Goal: Task Accomplishment & Management: Complete application form

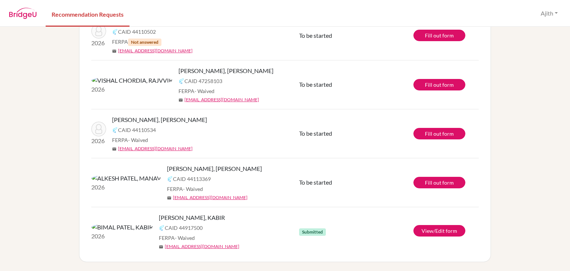
scroll to position [255, 0]
click at [452, 134] on link "Fill out form" at bounding box center [440, 134] width 52 height 12
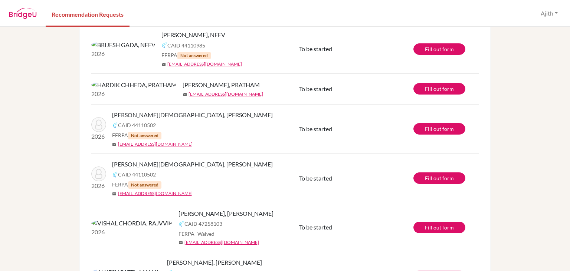
scroll to position [105, 0]
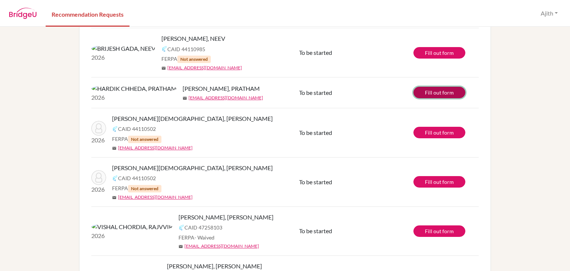
click at [451, 92] on link "Fill out form" at bounding box center [440, 93] width 52 height 12
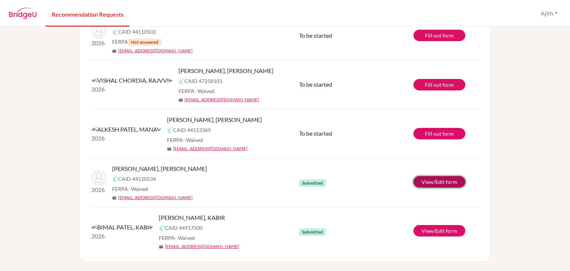
click at [435, 180] on link "View/Edit form" at bounding box center [440, 182] width 52 height 12
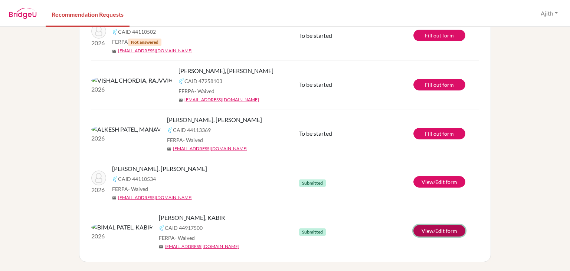
click at [458, 232] on link "View/Edit form" at bounding box center [440, 231] width 52 height 12
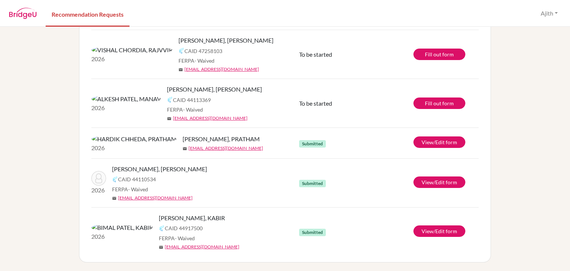
scroll to position [255, 0]
click at [170, 85] on span "[PERSON_NAME], [PERSON_NAME]" at bounding box center [214, 89] width 95 height 9
click at [167, 85] on span "[PERSON_NAME], [PERSON_NAME]" at bounding box center [214, 89] width 95 height 9
